Goal: Task Accomplishment & Management: Use online tool/utility

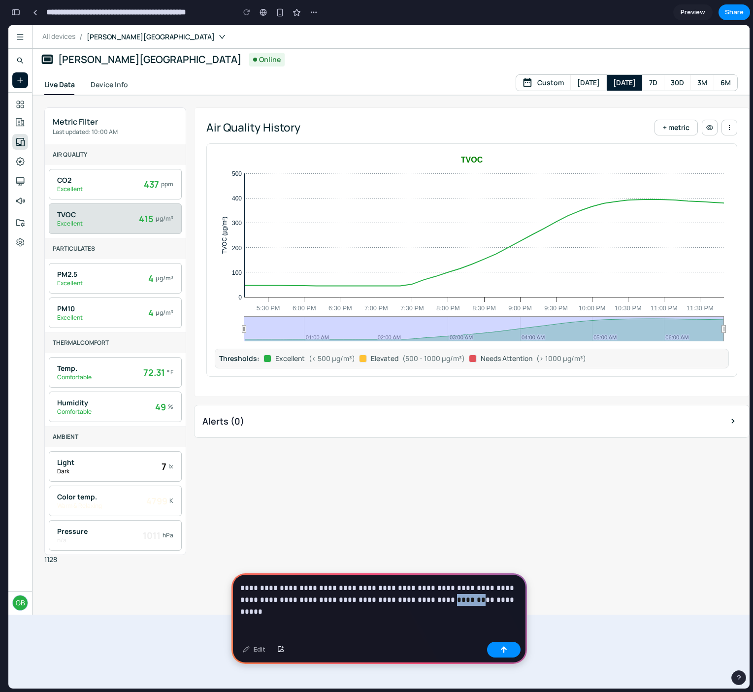
drag, startPoint x: 424, startPoint y: 599, endPoint x: 401, endPoint y: 599, distance: 23.2
click at [401, 599] on p "**********" at bounding box center [379, 594] width 278 height 24
click at [271, 591] on p "**********" at bounding box center [379, 594] width 278 height 24
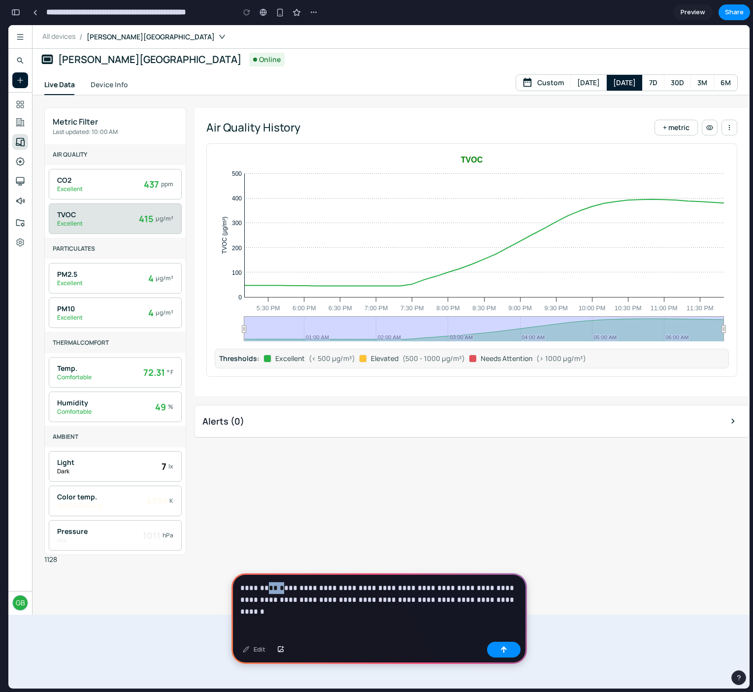
click at [271, 591] on p "**********" at bounding box center [379, 594] width 278 height 24
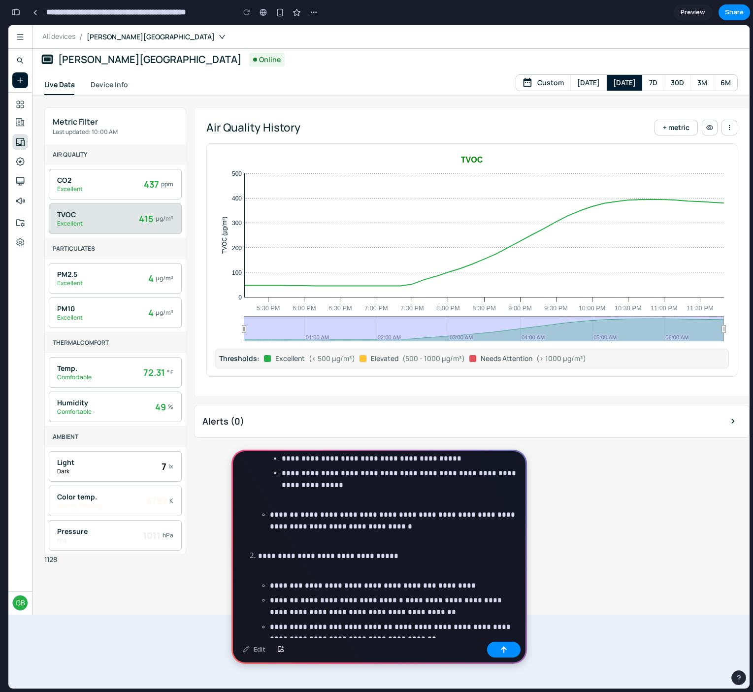
scroll to position [145, 0]
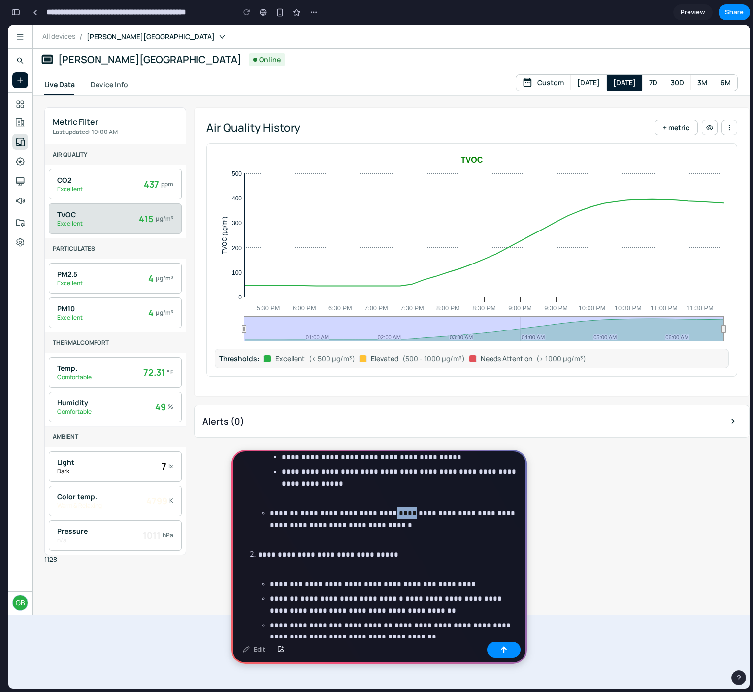
drag, startPoint x: 376, startPoint y: 513, endPoint x: 400, endPoint y: 515, distance: 23.2
click at [400, 515] on p "**********" at bounding box center [394, 520] width 248 height 24
drag, startPoint x: 299, startPoint y: 511, endPoint x: 435, endPoint y: 538, distance: 138.1
click at [435, 538] on li "**********" at bounding box center [388, 439] width 260 height 213
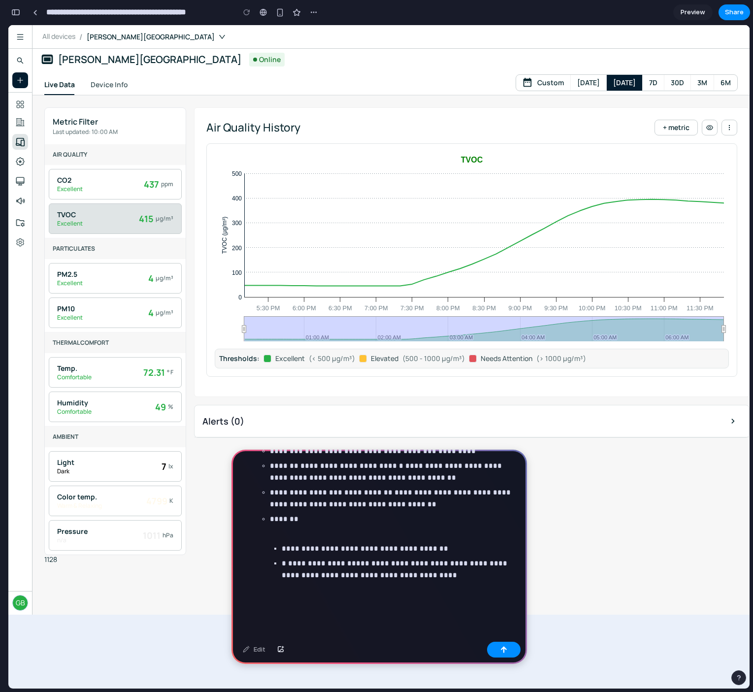
scroll to position [264, 0]
drag, startPoint x: 306, startPoint y: 547, endPoint x: 350, endPoint y: 548, distance: 43.9
click at [350, 548] on p "**********" at bounding box center [400, 548] width 237 height 12
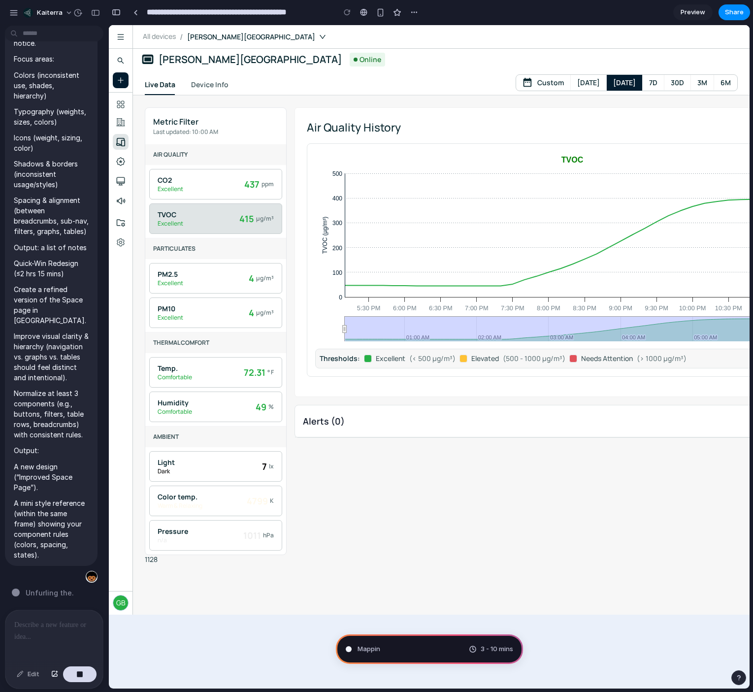
type input "**********"
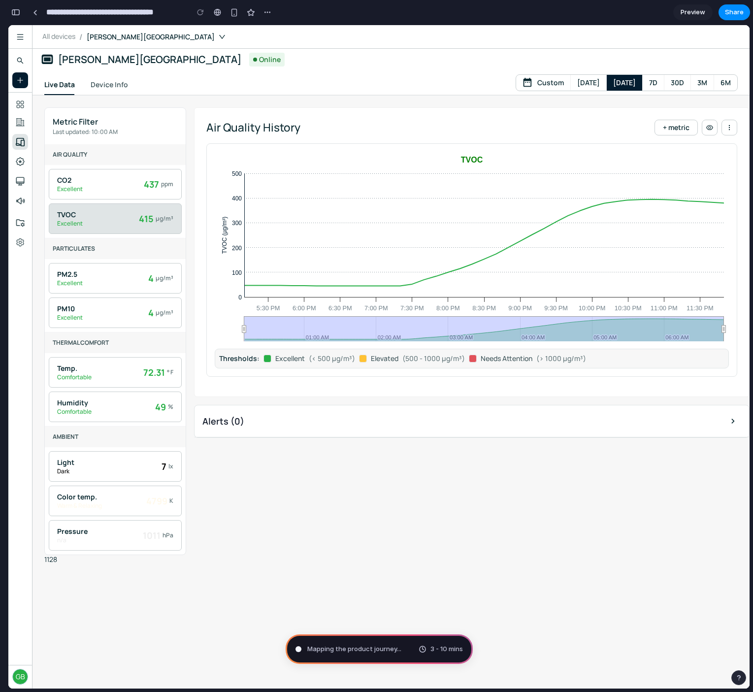
scroll to position [565, 0]
click at [372, 651] on span "Mapping the product journey .." at bounding box center [353, 649] width 93 height 10
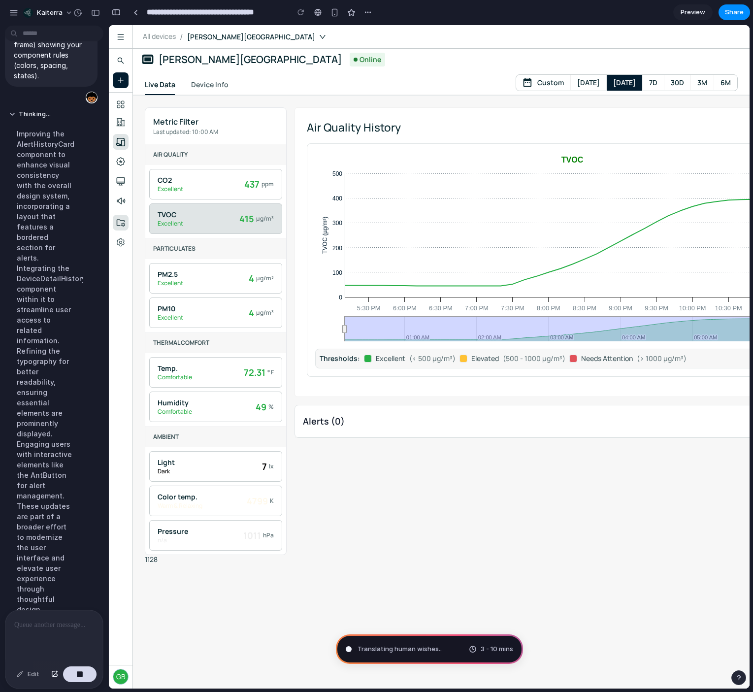
scroll to position [586, 0]
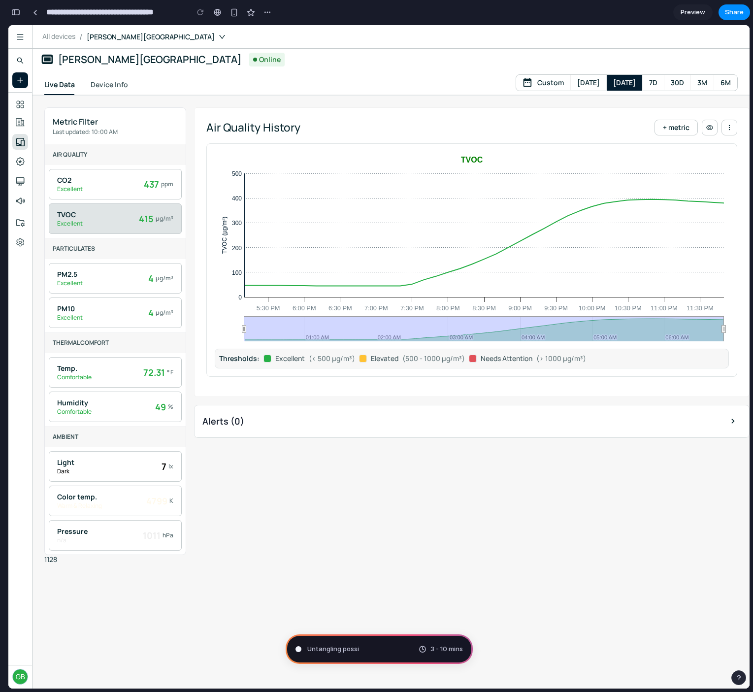
click at [359, 649] on div "Untangling possi 3 - 10 mins" at bounding box center [379, 650] width 187 height 30
click at [686, 10] on span "Preview" at bounding box center [693, 12] width 25 height 10
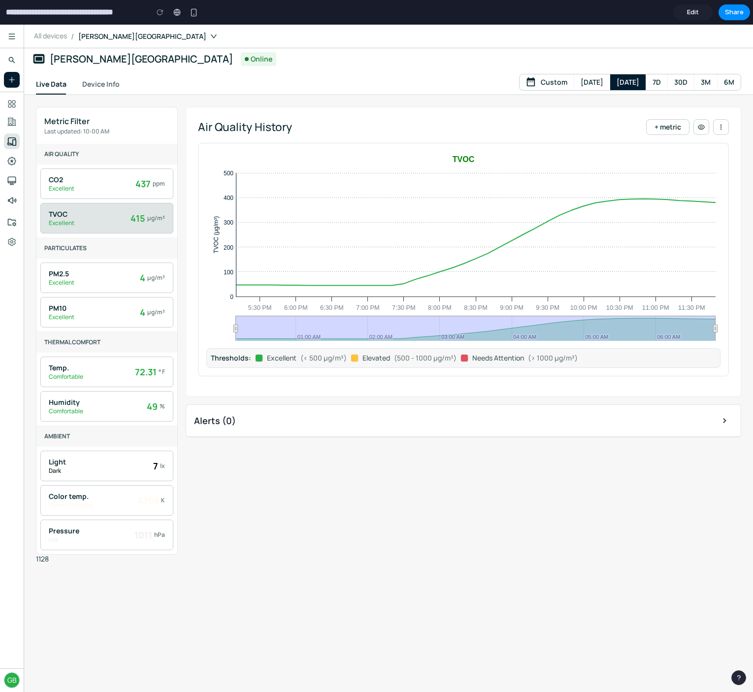
click at [695, 12] on span "Edit" at bounding box center [693, 12] width 12 height 10
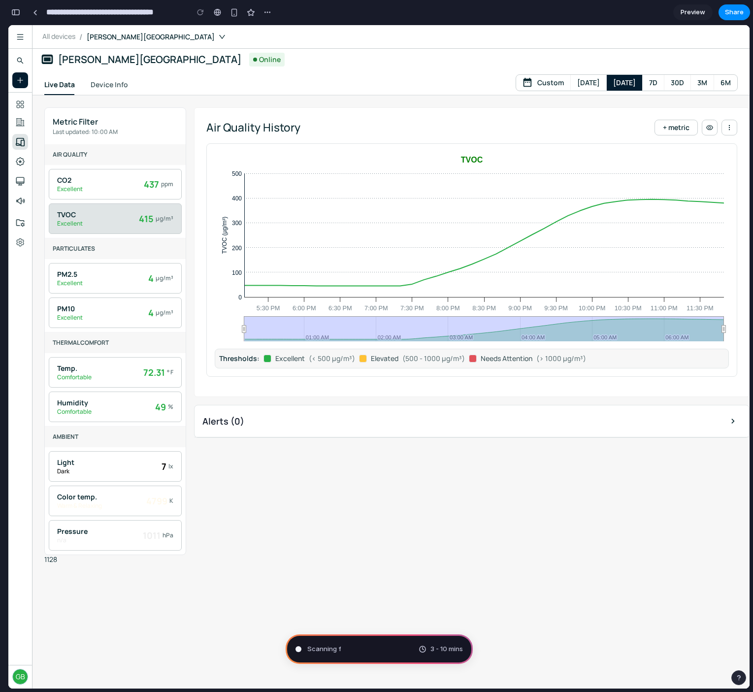
scroll to position [627, 0]
click at [389, 648] on span "Scanning for unicorn potential ..." at bounding box center [357, 649] width 100 height 10
click at [695, 7] on span "Preview" at bounding box center [693, 12] width 25 height 10
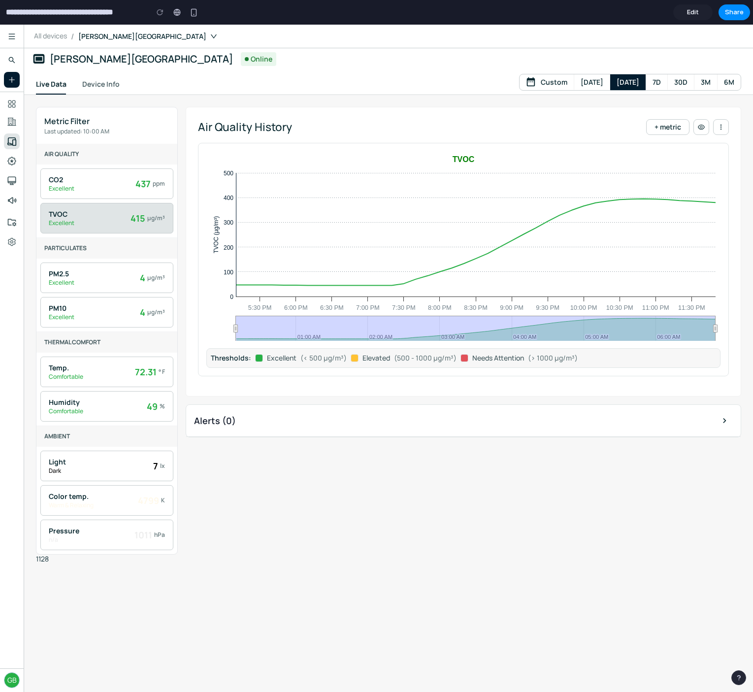
click at [695, 7] on span "Edit" at bounding box center [693, 12] width 12 height 10
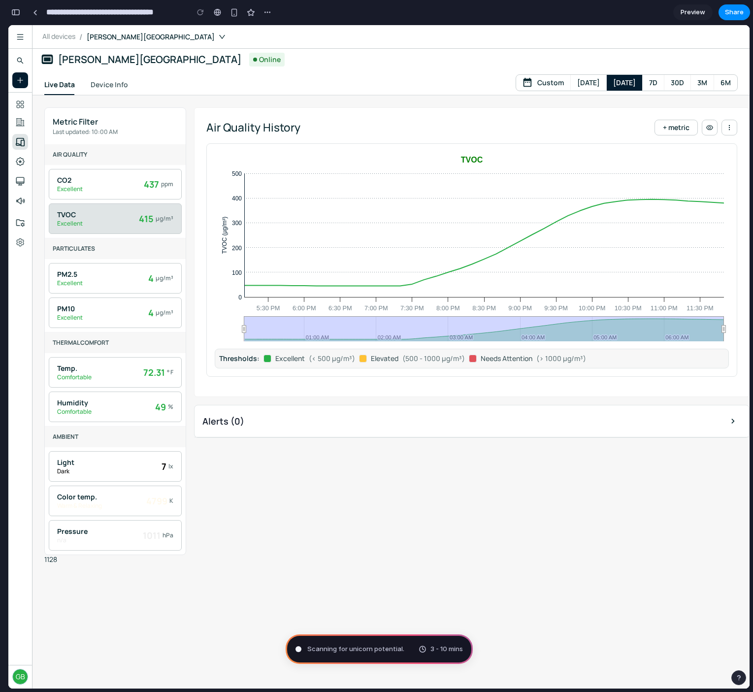
scroll to position [627, 0]
click at [338, 286] on icon at bounding box center [484, 243] width 480 height 87
click at [357, 647] on span "Channeling [PERSON_NAME]" at bounding box center [350, 649] width 87 height 10
click at [455, 640] on div "Channeling [PERSON_NAME] 3 - 10 mins" at bounding box center [379, 650] width 187 height 30
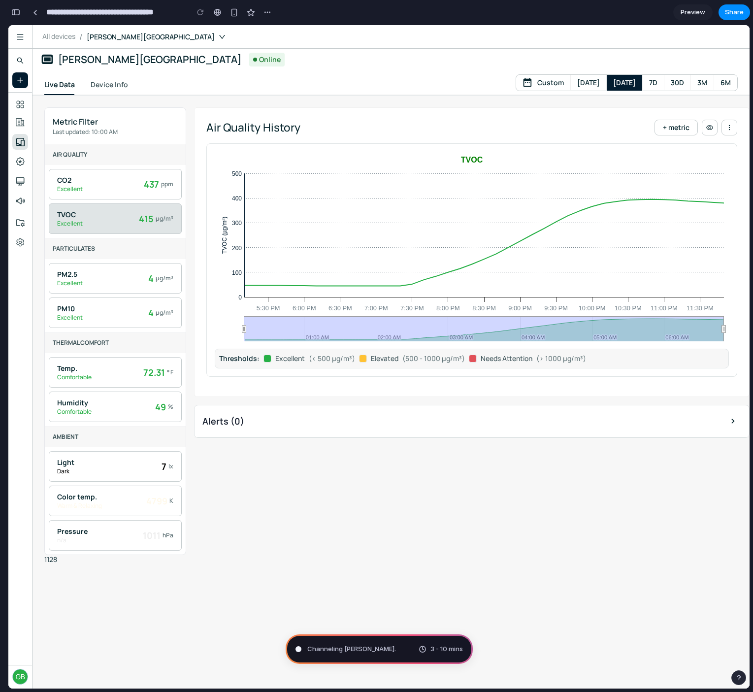
click at [428, 645] on div "3 - 10 mins" at bounding box center [441, 649] width 44 height 10
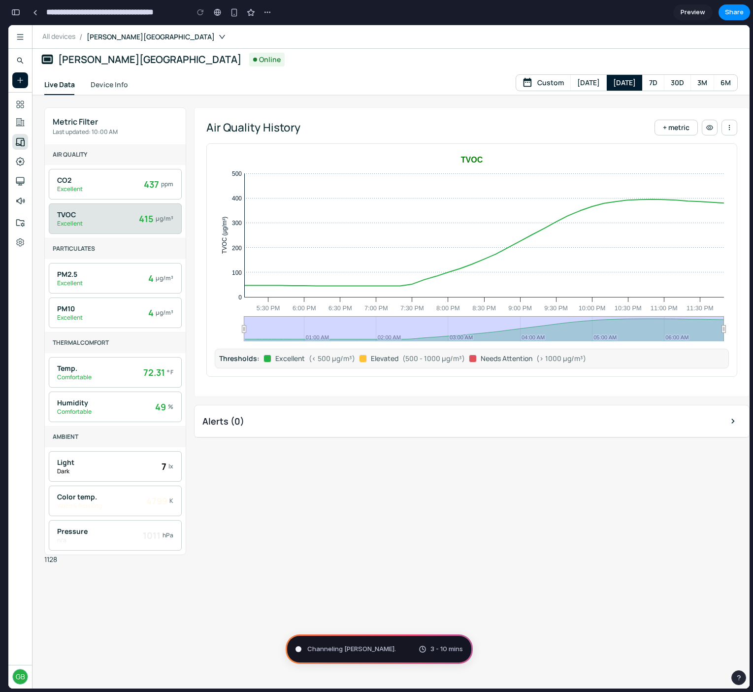
click at [428, 645] on div "3 - 10 mins" at bounding box center [441, 649] width 44 height 10
click at [265, 12] on div "button" at bounding box center [268, 12] width 8 height 8
click at [233, 13] on div "button" at bounding box center [234, 12] width 8 height 8
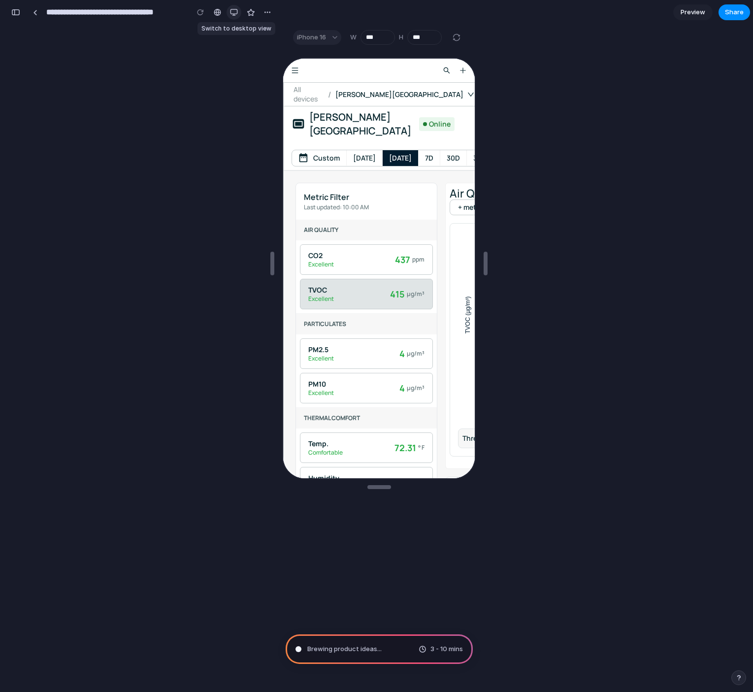
click at [233, 12] on div "button" at bounding box center [234, 12] width 8 height 8
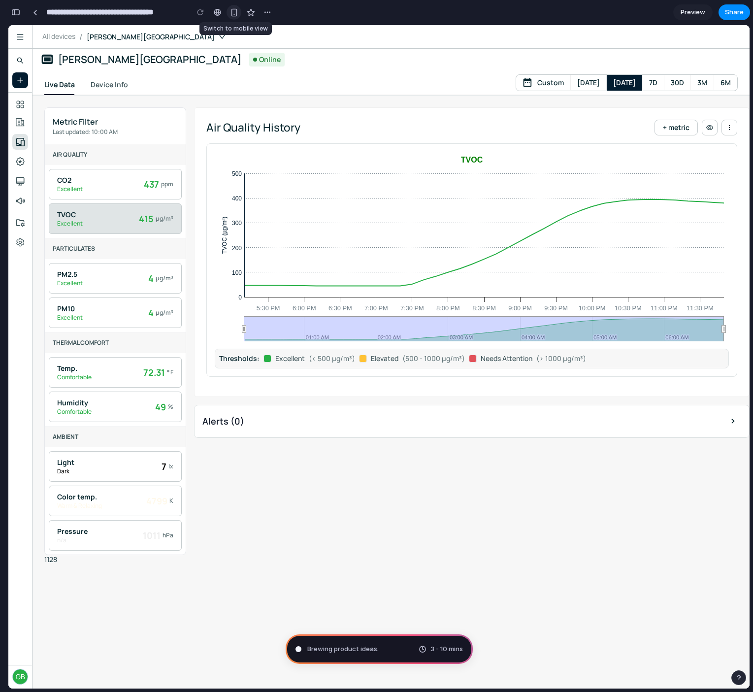
click at [233, 12] on div "button" at bounding box center [234, 12] width 8 height 8
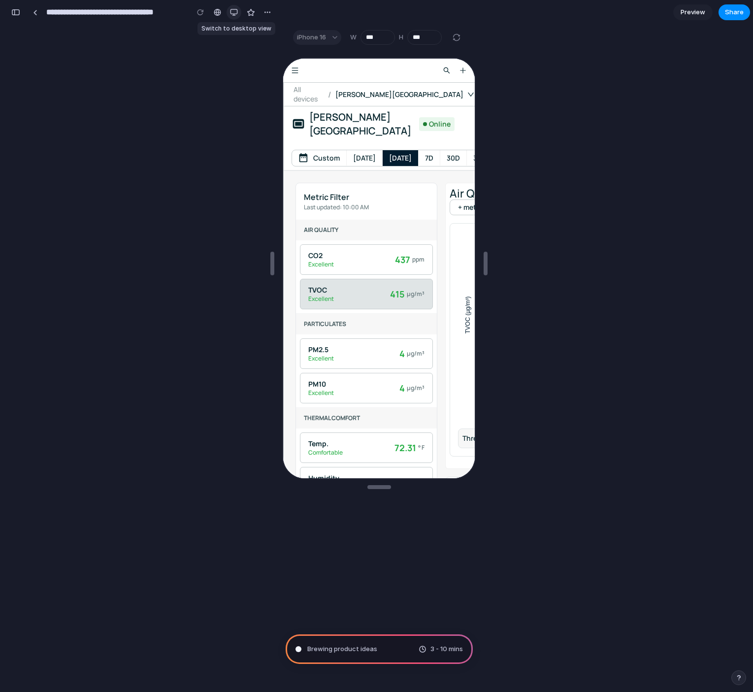
click at [233, 12] on div "button" at bounding box center [234, 12] width 8 height 8
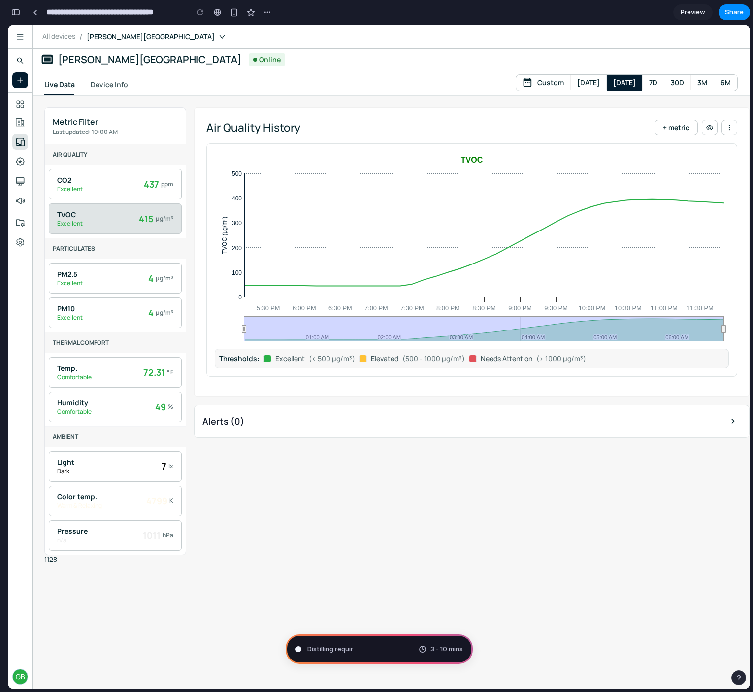
click at [699, 13] on span "Preview" at bounding box center [693, 12] width 25 height 10
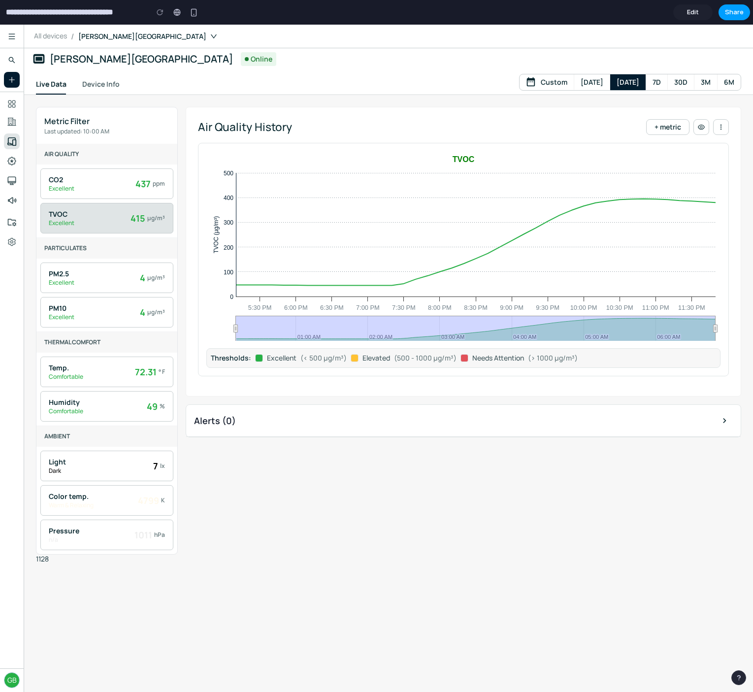
click at [740, 13] on span "Share" at bounding box center [734, 12] width 19 height 10
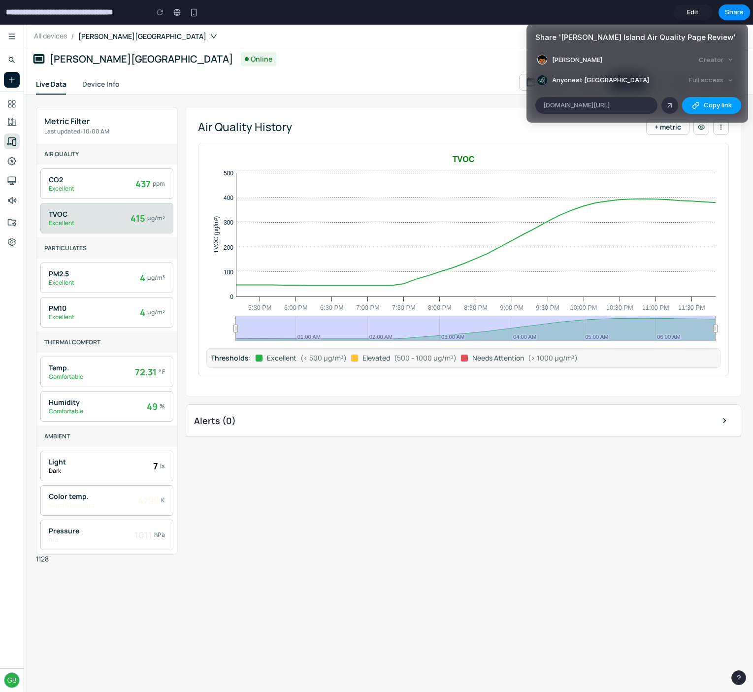
click at [703, 108] on button "Copy link" at bounding box center [711, 105] width 59 height 17
